Goal: Task Accomplishment & Management: Manage account settings

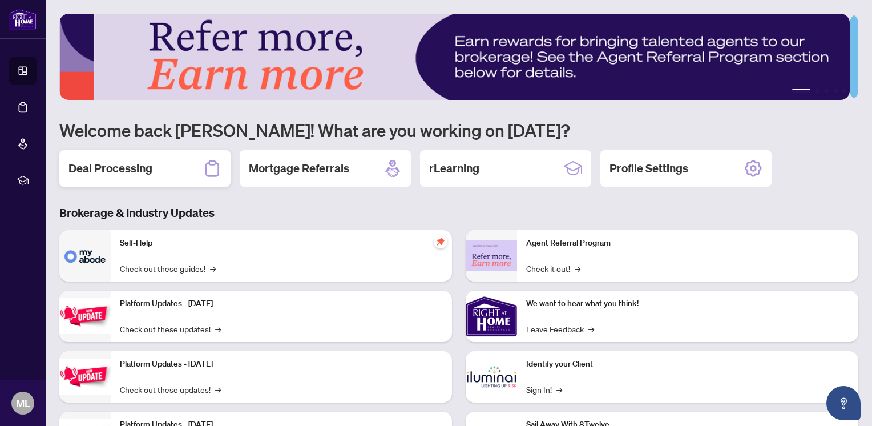
click at [114, 166] on h2 "Deal Processing" at bounding box center [111, 168] width 84 height 16
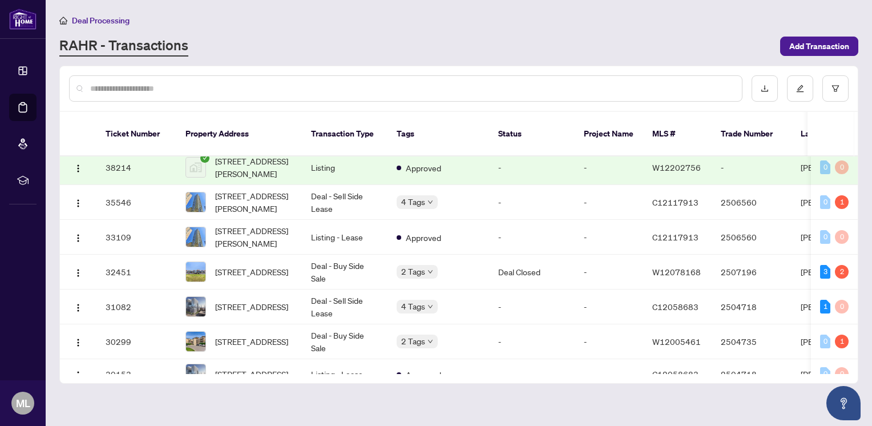
scroll to position [321, 0]
click at [356, 260] on td "Deal - Buy Side Sale" at bounding box center [345, 271] width 86 height 35
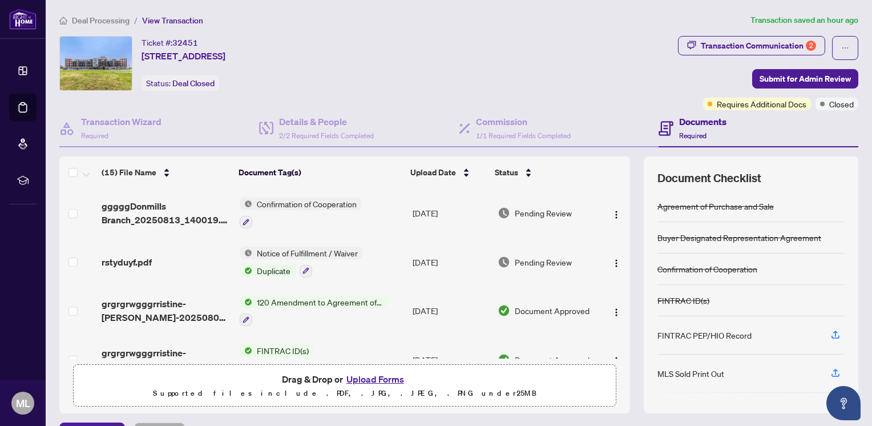
click at [347, 380] on button "Upload Forms" at bounding box center [375, 379] width 65 height 15
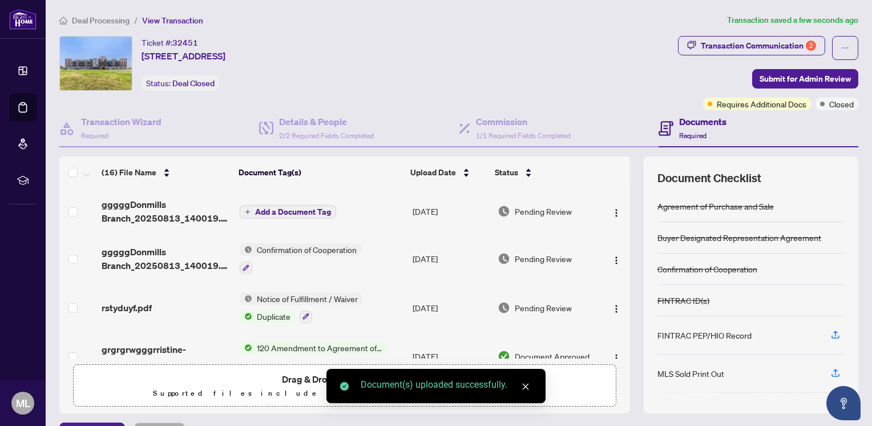
click at [530, 387] on link "Close" at bounding box center [525, 386] width 13 height 13
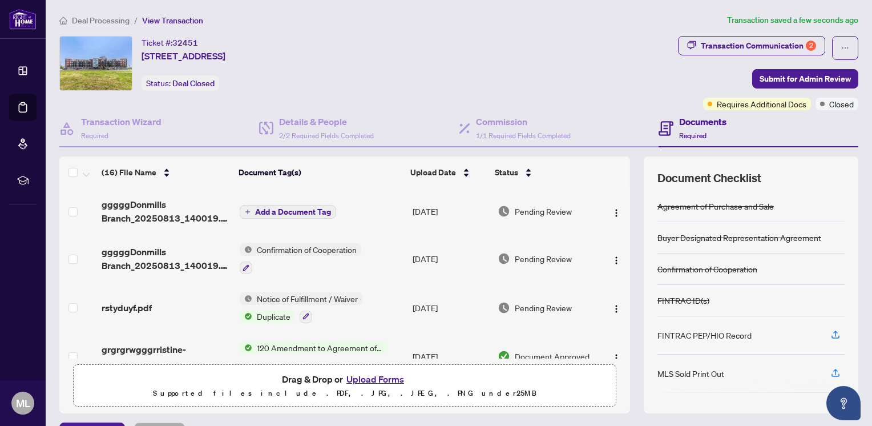
click at [271, 208] on span "Add a Document Tag" at bounding box center [293, 212] width 76 height 8
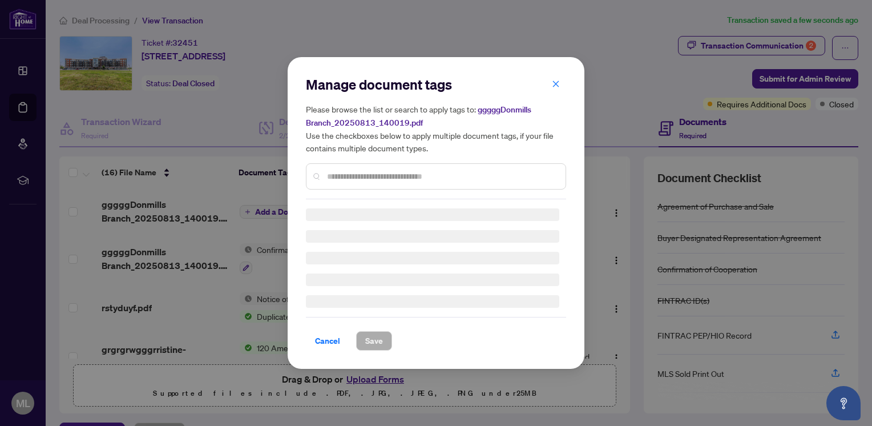
click at [347, 179] on div "Manage document tags Please browse the list or search to apply tags to: gggggDo…" at bounding box center [436, 212] width 260 height 275
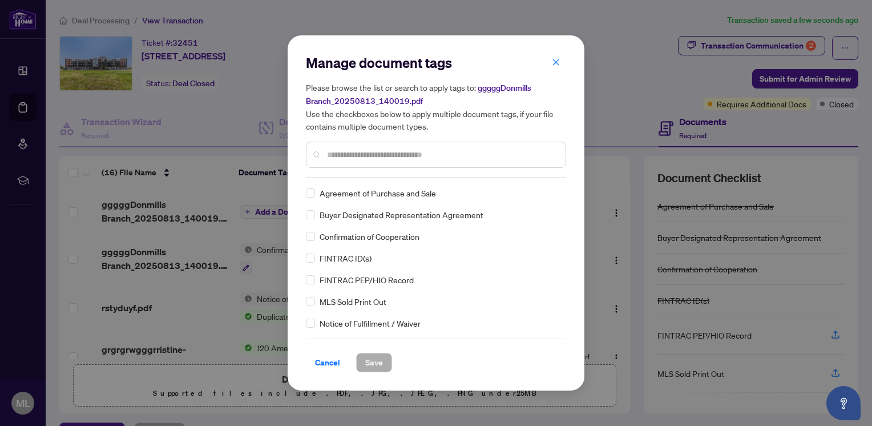
click at [368, 154] on input "text" at bounding box center [441, 154] width 229 height 13
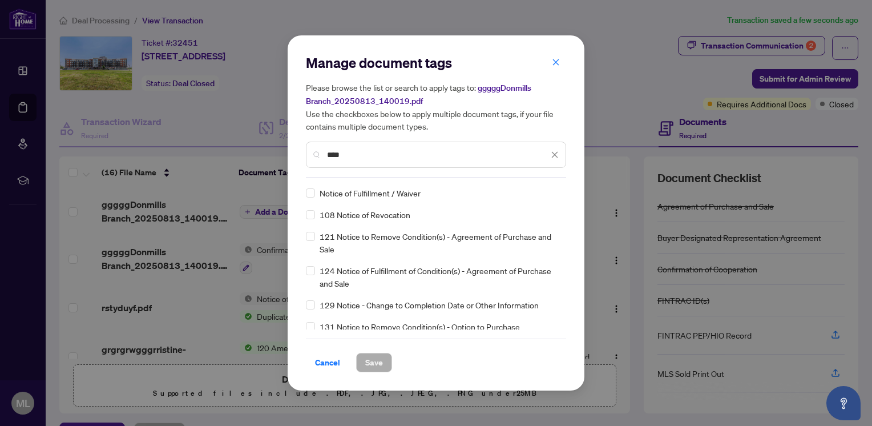
type input "****"
click at [363, 193] on span "Notice of Fulfillment / Waiver" at bounding box center [370, 193] width 101 height 13
click at [386, 357] on button "Save" at bounding box center [374, 362] width 36 height 19
